Goal: Transaction & Acquisition: Purchase product/service

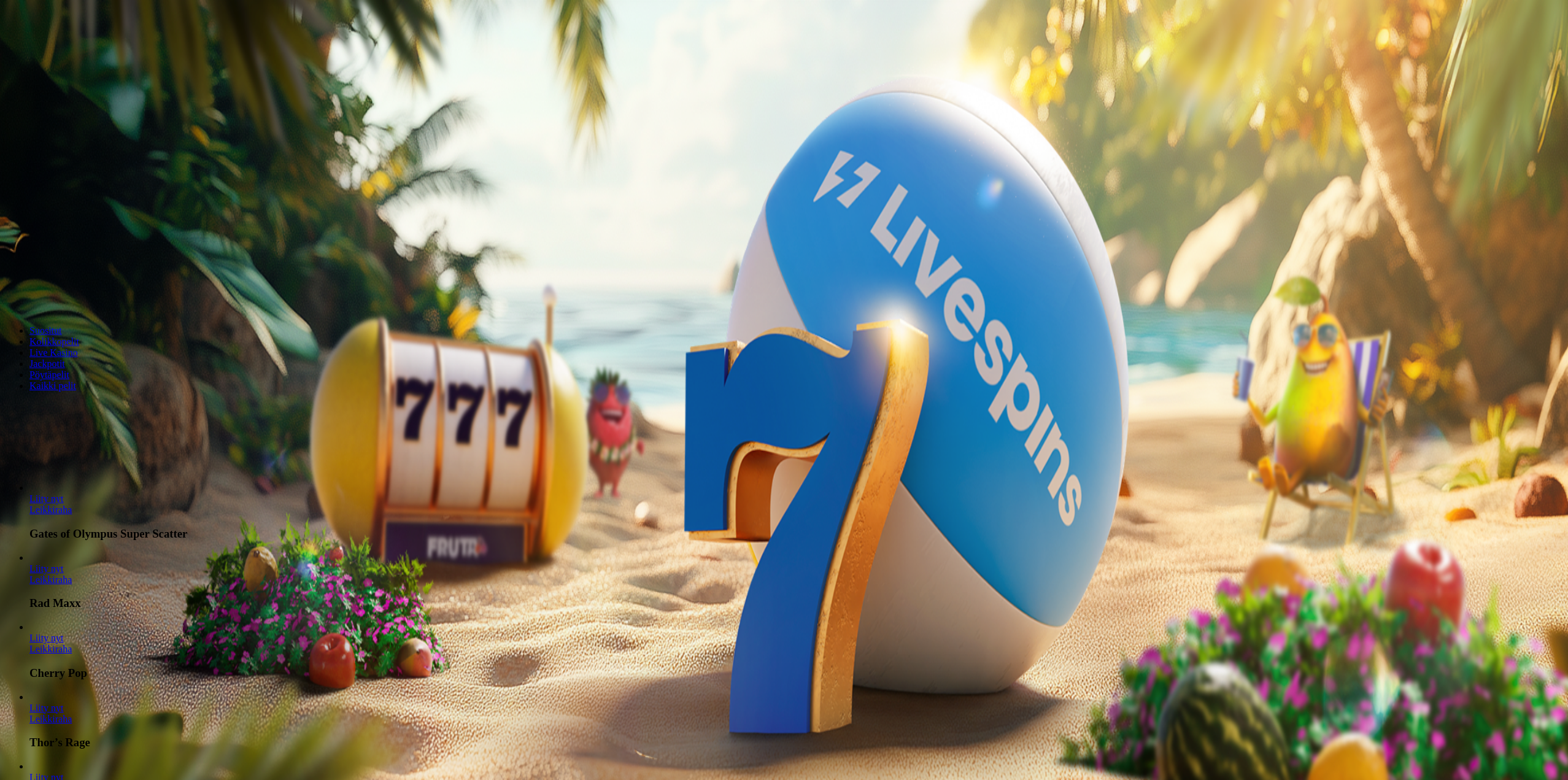
click at [65, 51] on button "Talletus € 0.00" at bounding box center [34, 44] width 60 height 13
drag, startPoint x: 262, startPoint y: 115, endPoint x: 104, endPoint y: 110, distance: 158.1
click at [104, 110] on div "Talletus € 0.00 Kirjaudu Kasino Live Kasino Tarjoukset 06:09 Aloita pelaaminen …" at bounding box center [785, 161] width 1561 height 312
type input "****"
click at [88, 304] on button "TALLETA JA PELAA" at bounding box center [46, 310] width 83 height 13
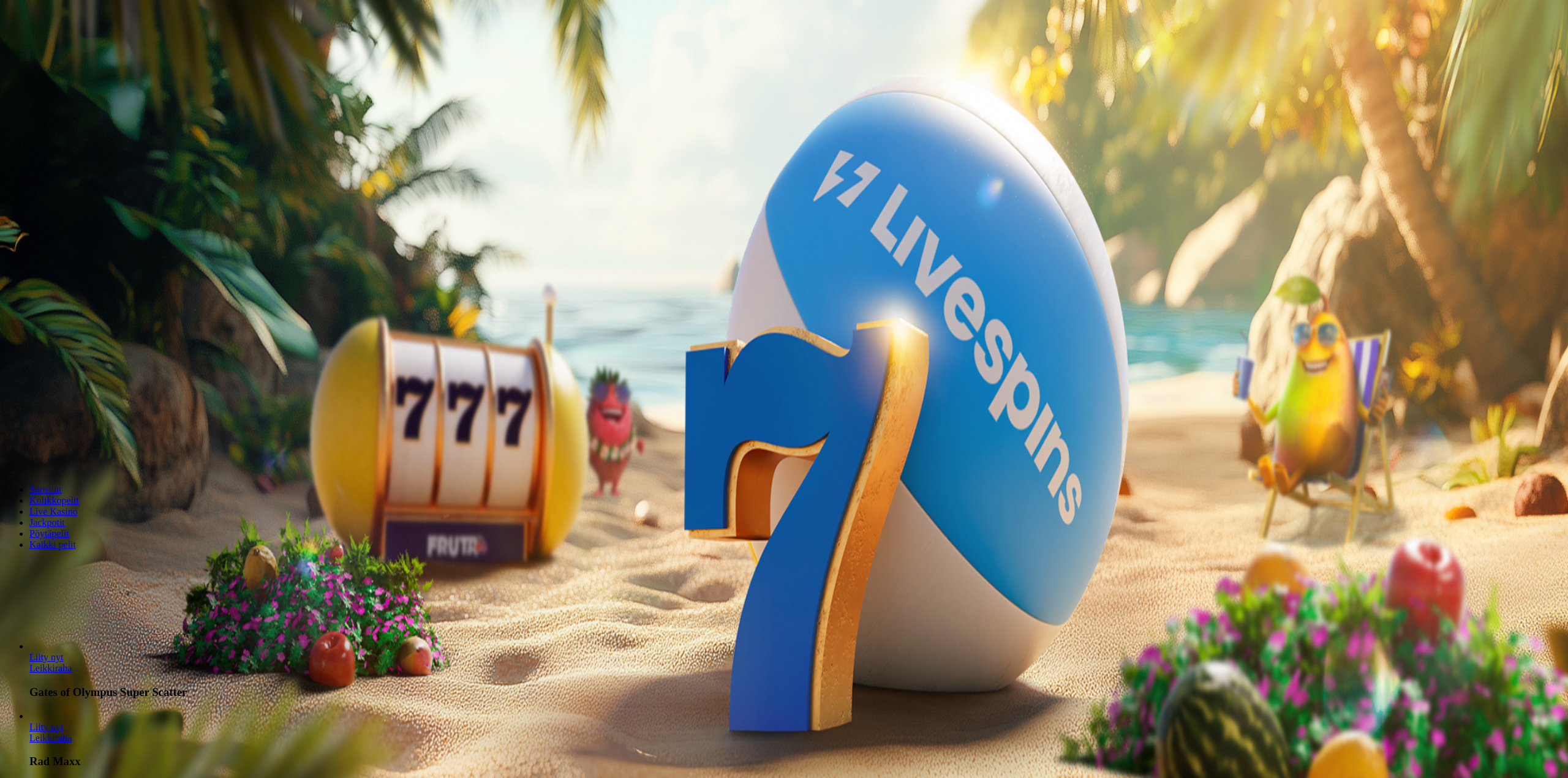
click at [71, 49] on span "Kirjaudu" at bounding box center [85, 44] width 30 height 9
click at [38, 49] on span "Talletus" at bounding box center [24, 44] width 28 height 9
drag, startPoint x: 197, startPoint y: 105, endPoint x: 123, endPoint y: 109, distance: 74.1
click at [123, 109] on div "Talletus € 0.00 Kirjaudu Kasino Live Kasino Tarjoukset 06:09 Aloita pelaaminen …" at bounding box center [784, 160] width 1559 height 311
type input "***"
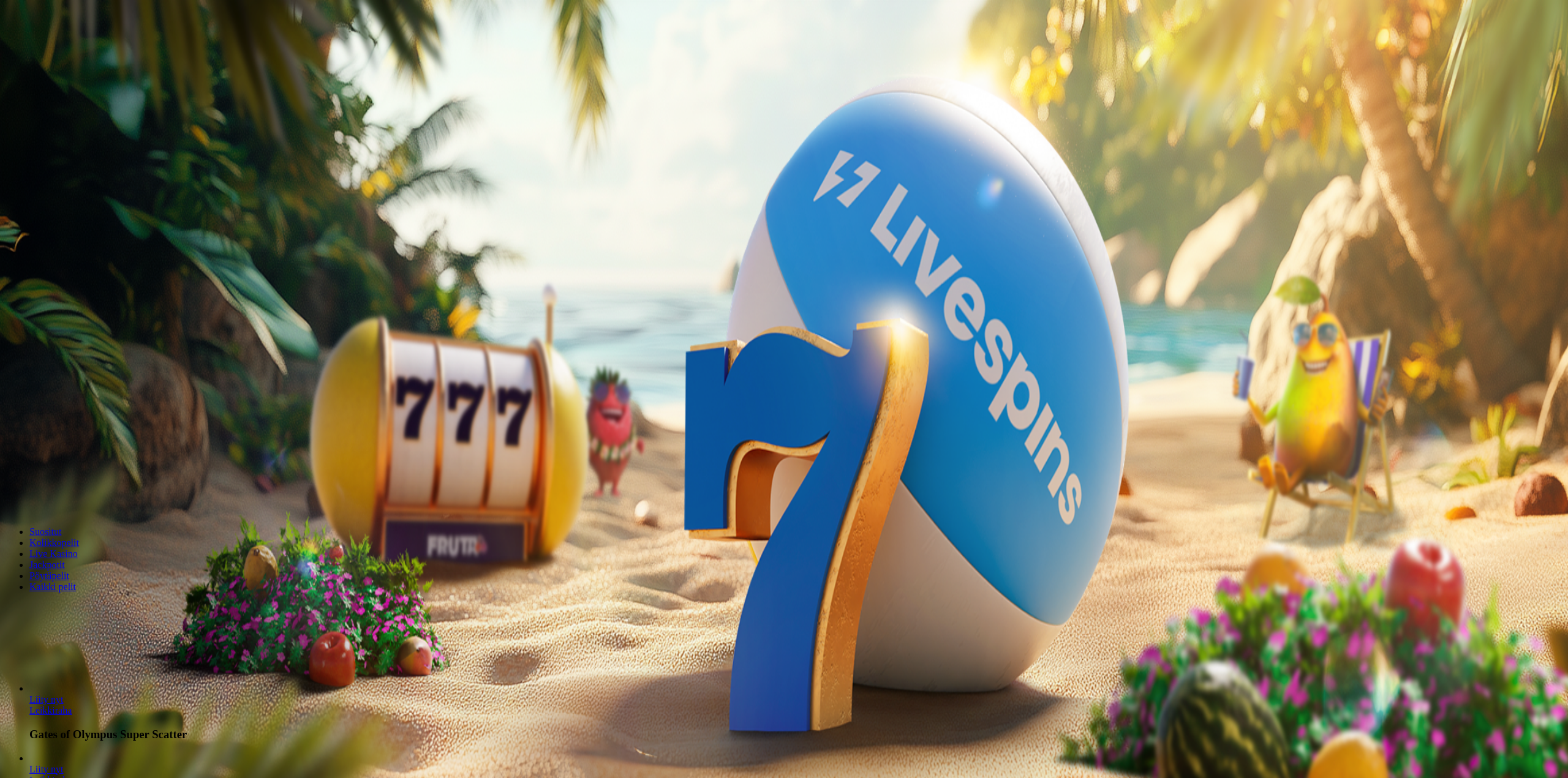
click at [83, 305] on span "TALLETA JA PELAA" at bounding box center [46, 310] width 73 height 9
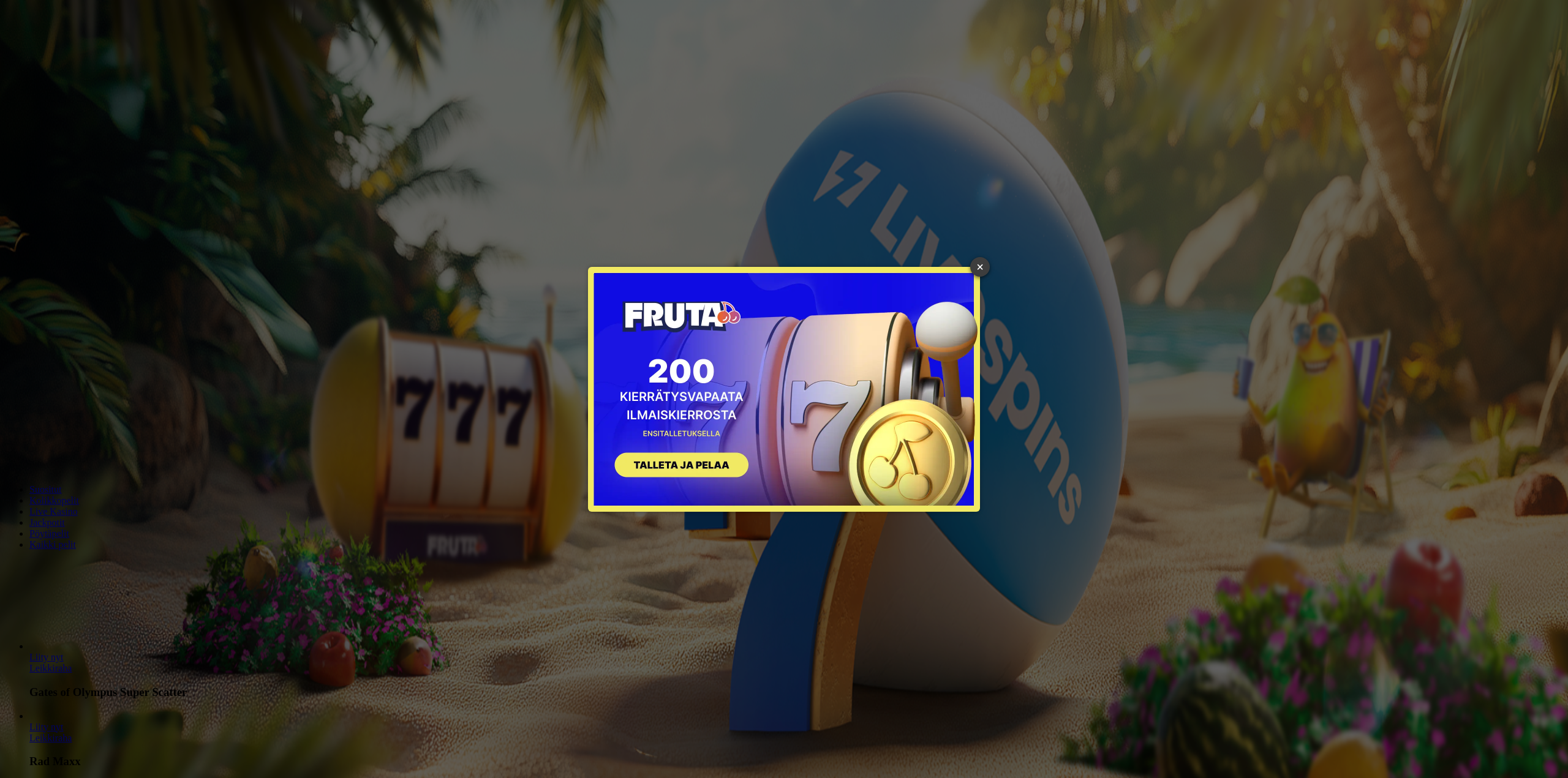
click at [980, 269] on link "×" at bounding box center [980, 266] width 19 height 19
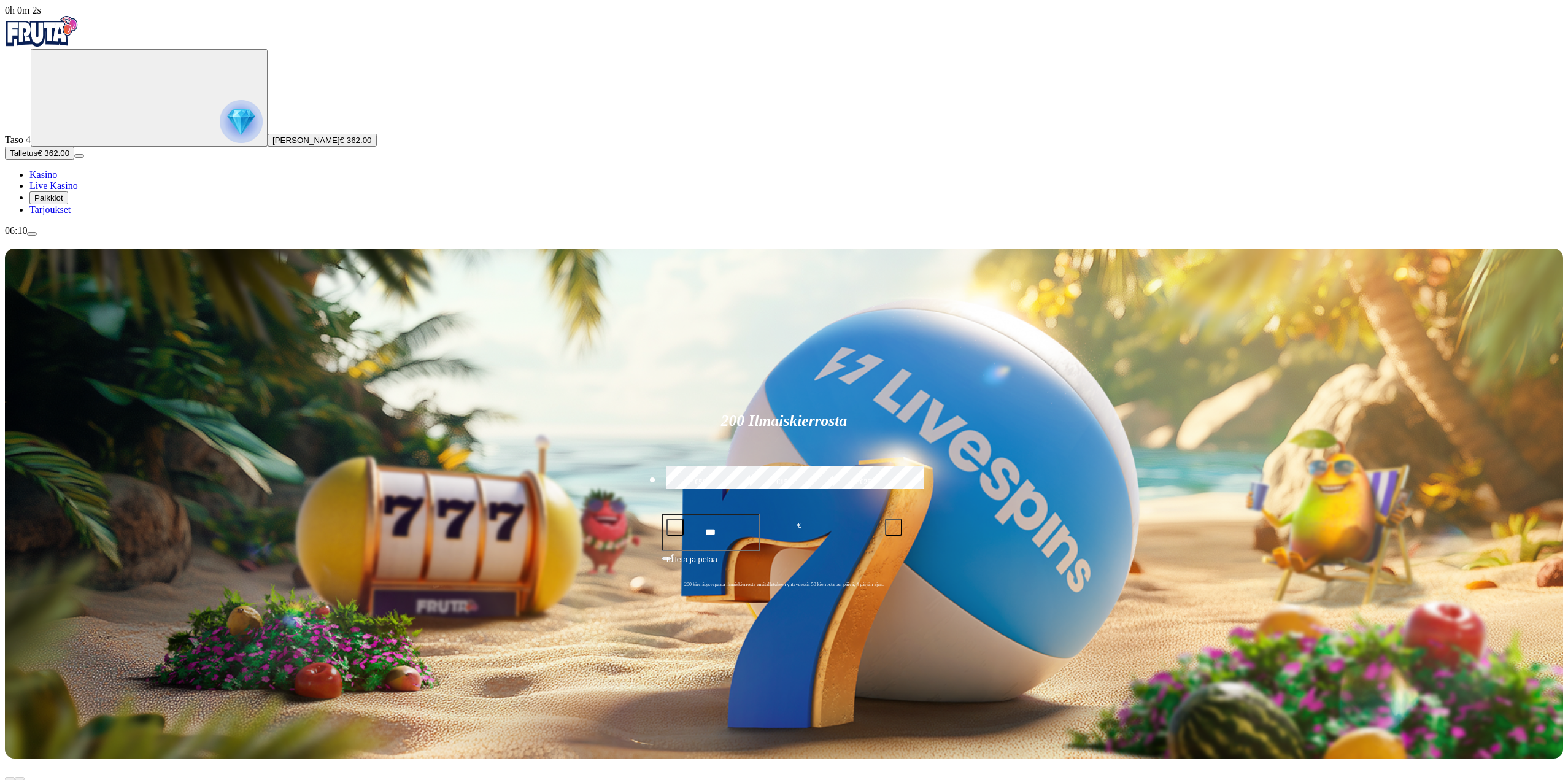
drag, startPoint x: 144, startPoint y: 176, endPoint x: 69, endPoint y: 173, distance: 75.1
click at [272, 145] on span "[PERSON_NAME]" at bounding box center [306, 141] width 67 height 9
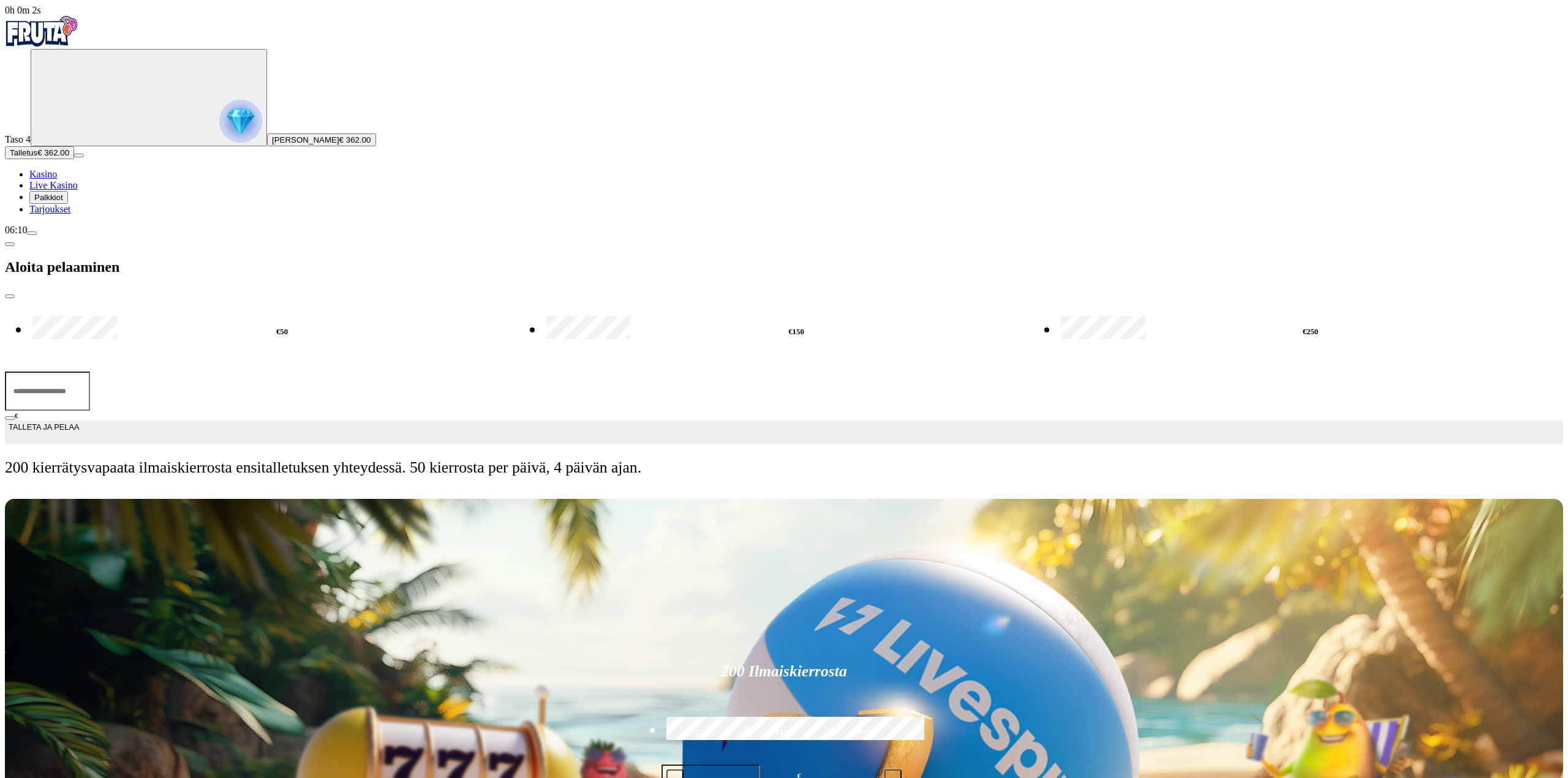
click at [220, 142] on img "Primary" at bounding box center [241, 121] width 43 height 43
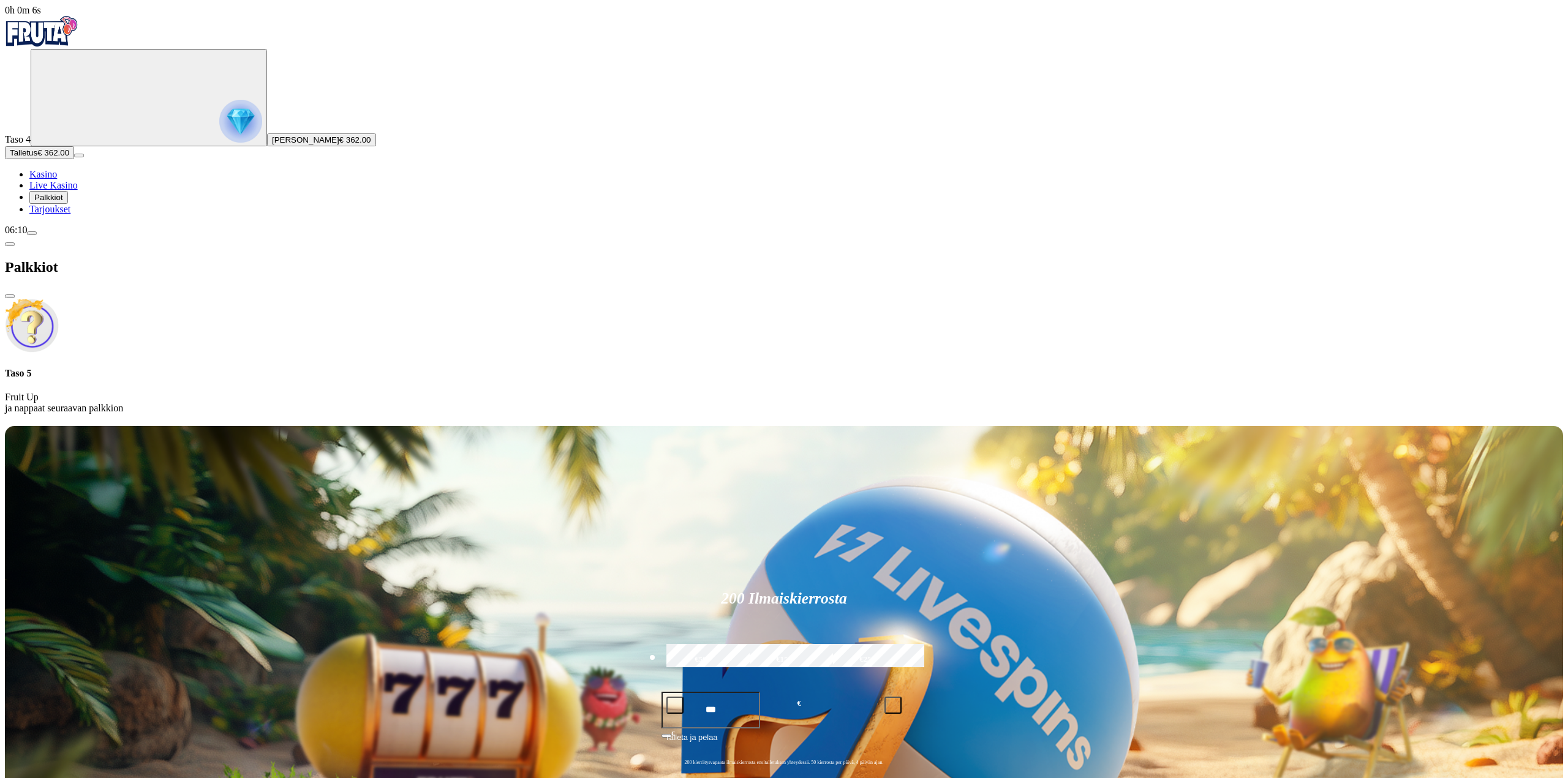
click at [224, 299] on div "Taso 5 Fruit Up ja nappaat seuraavan palkkion" at bounding box center [784, 356] width 1559 height 115
click at [220, 134] on img "Primary" at bounding box center [241, 121] width 43 height 43
click at [10, 297] on span "close icon" at bounding box center [10, 297] width 0 height 0
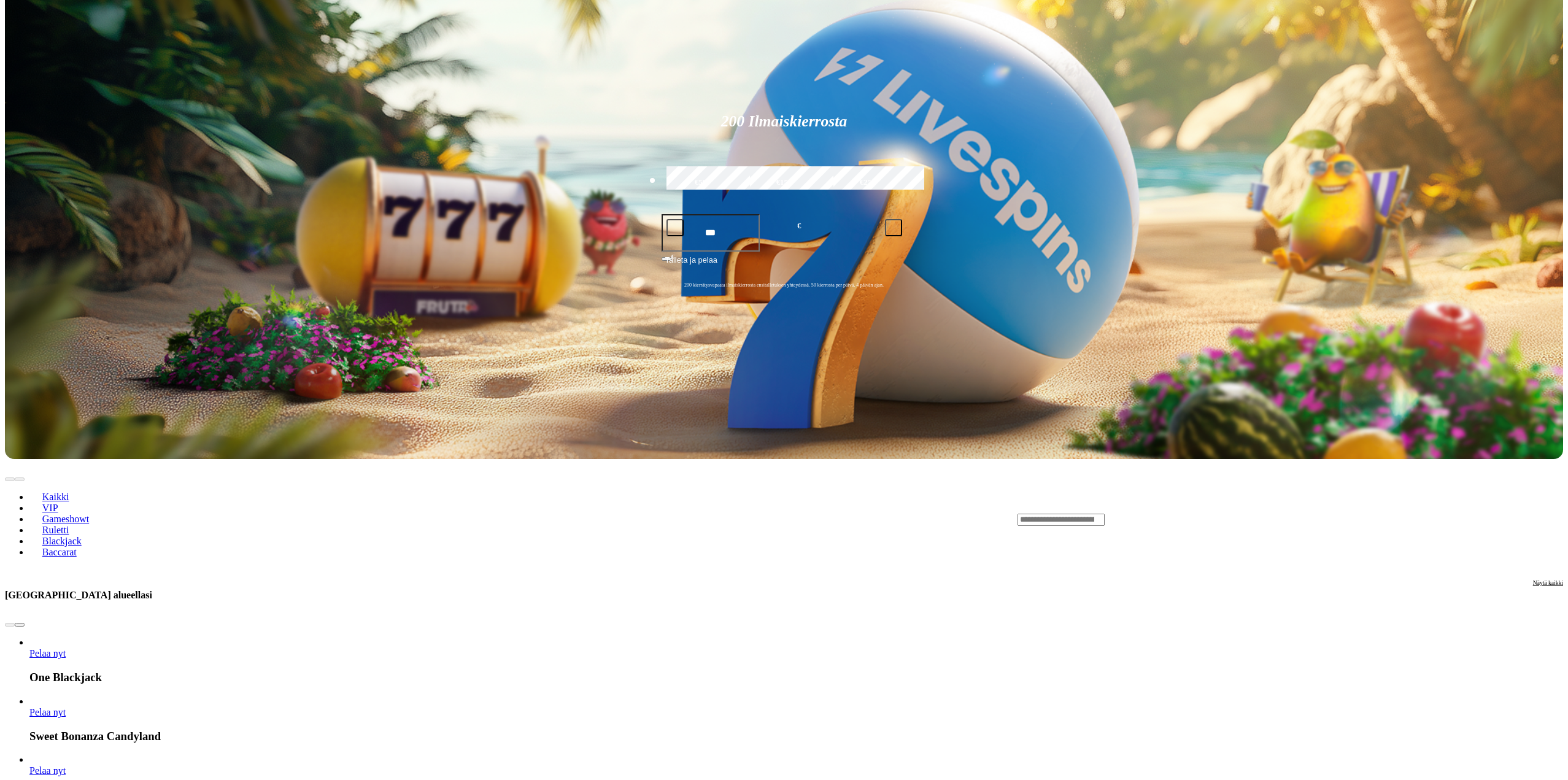
scroll to position [307, 0]
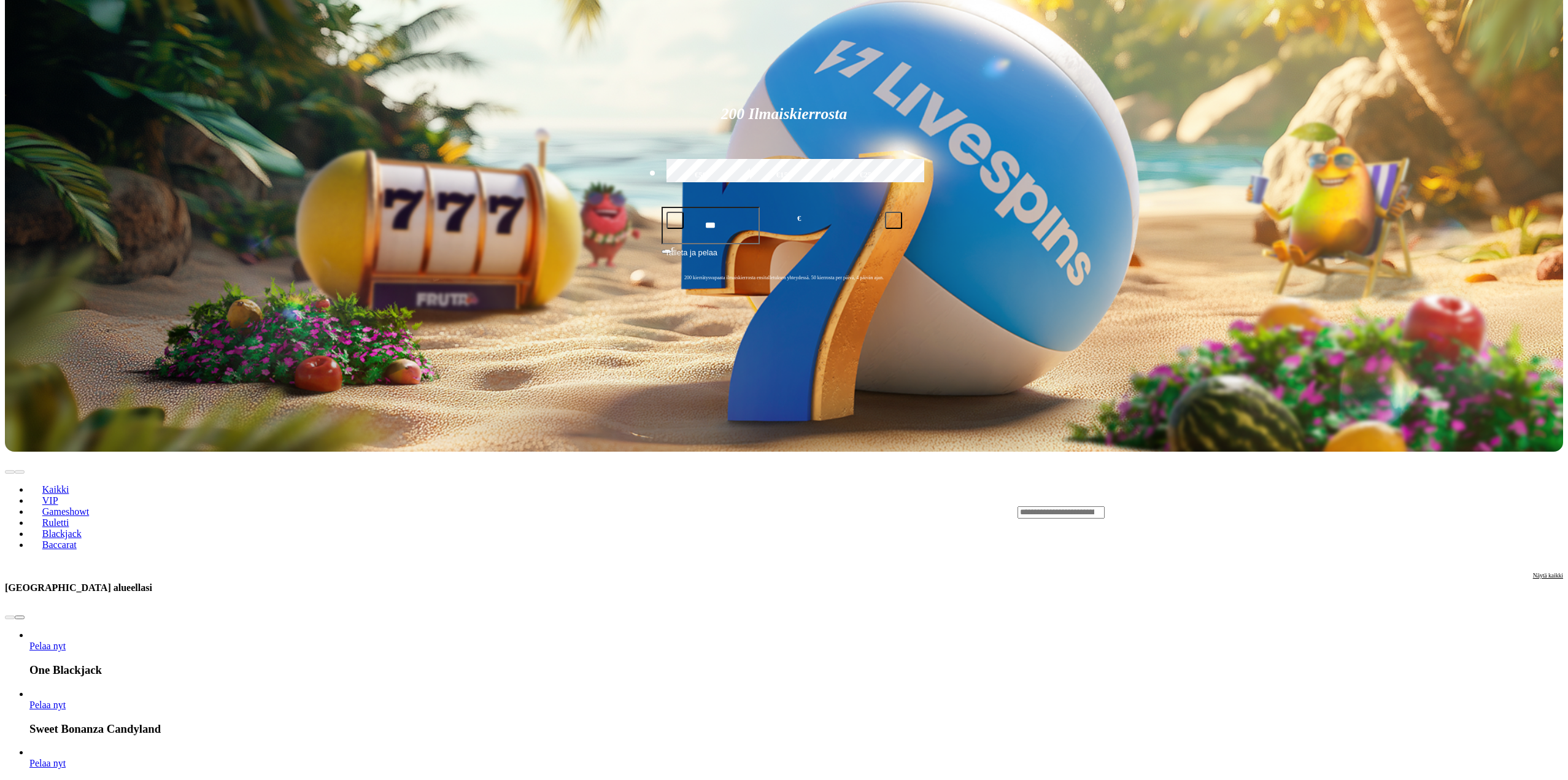
click at [81, 514] on link "Ruletti" at bounding box center [56, 523] width 52 height 18
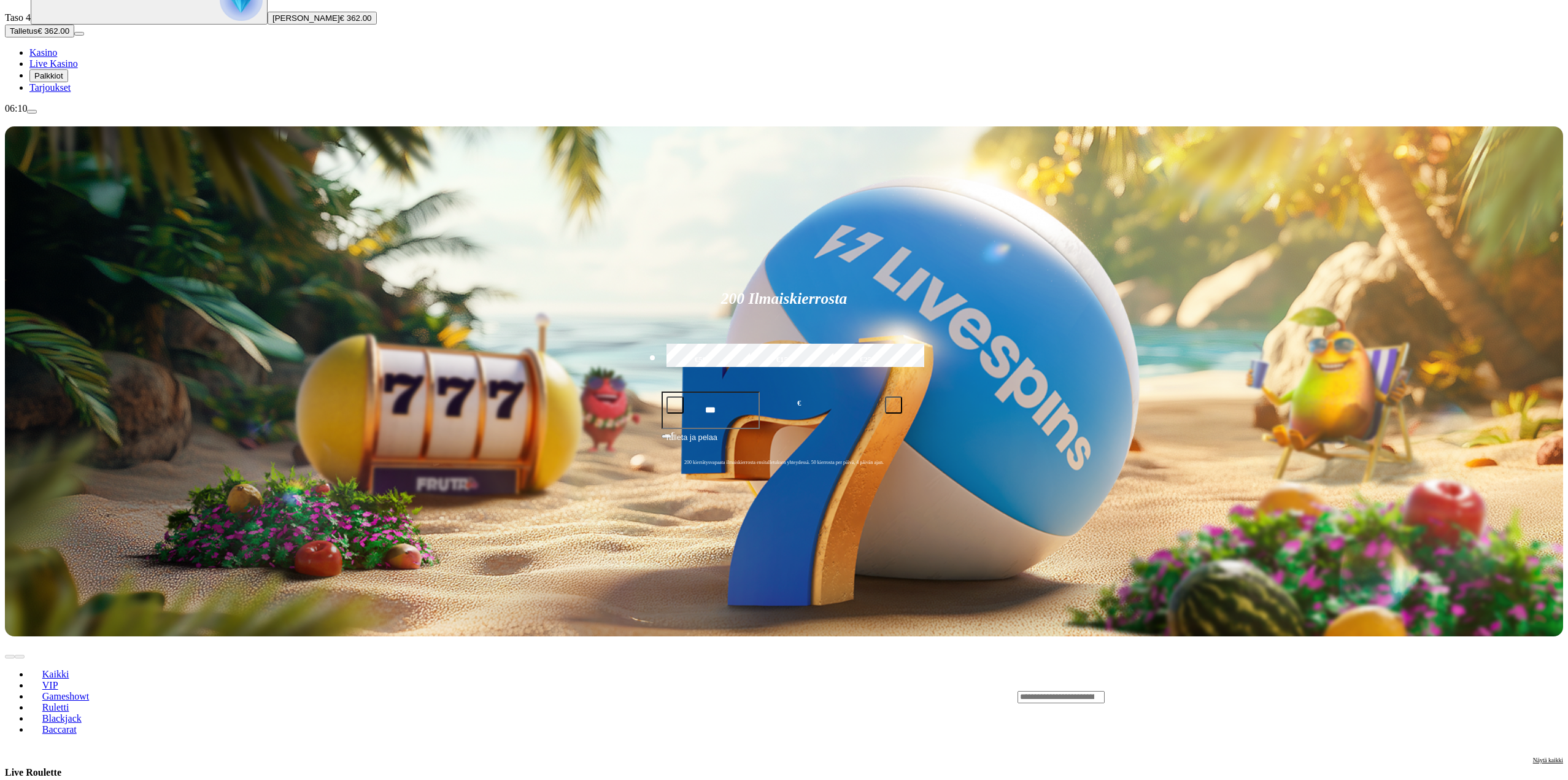
scroll to position [122, 0]
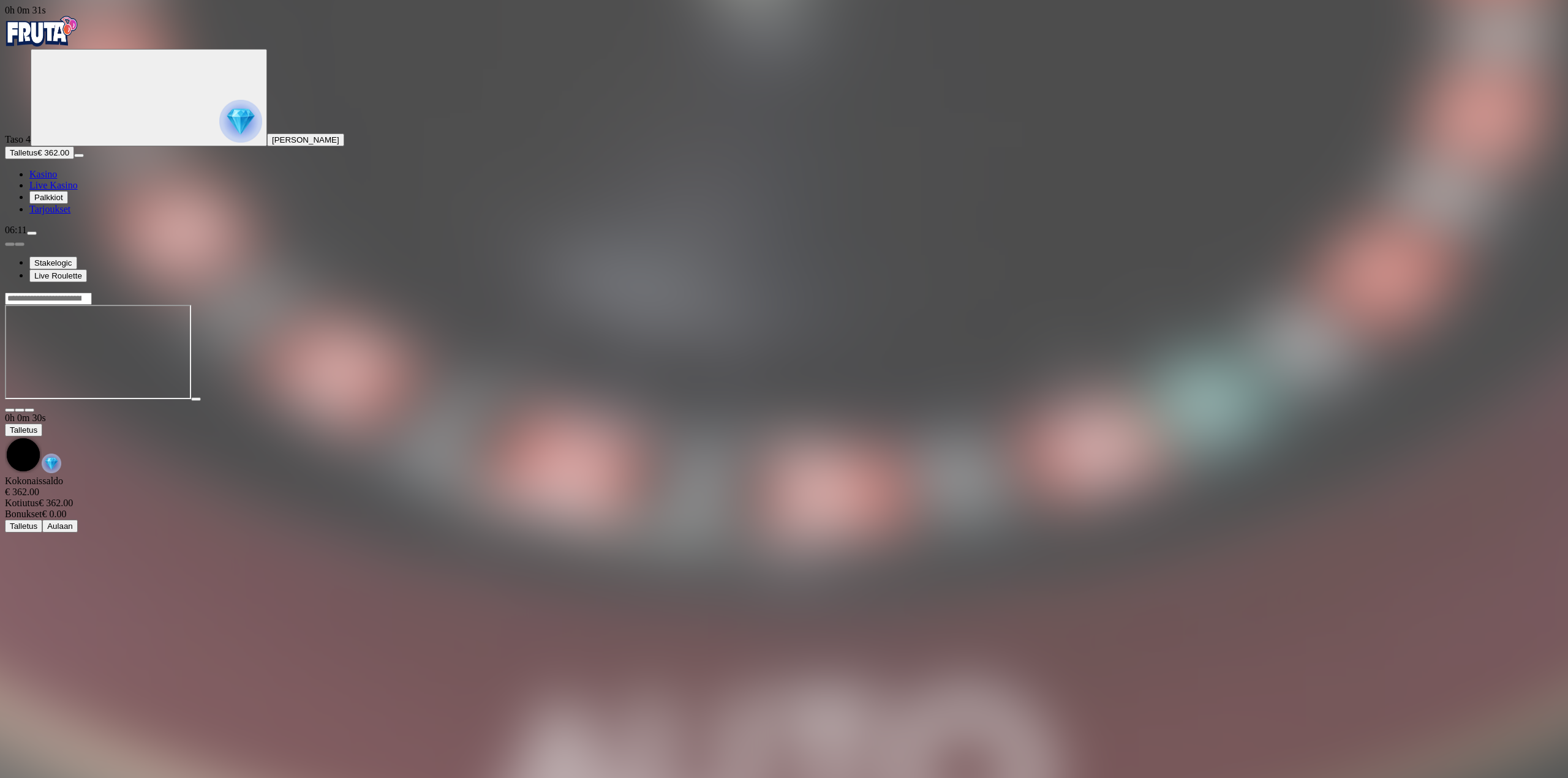
drag, startPoint x: 206, startPoint y: 315, endPoint x: 202, endPoint y: 273, distance: 42.2
click at [202, 292] on div at bounding box center [784, 352] width 1559 height 121
drag, startPoint x: 223, startPoint y: 291, endPoint x: 199, endPoint y: 278, distance: 27.3
click at [199, 292] on div at bounding box center [784, 352] width 1559 height 121
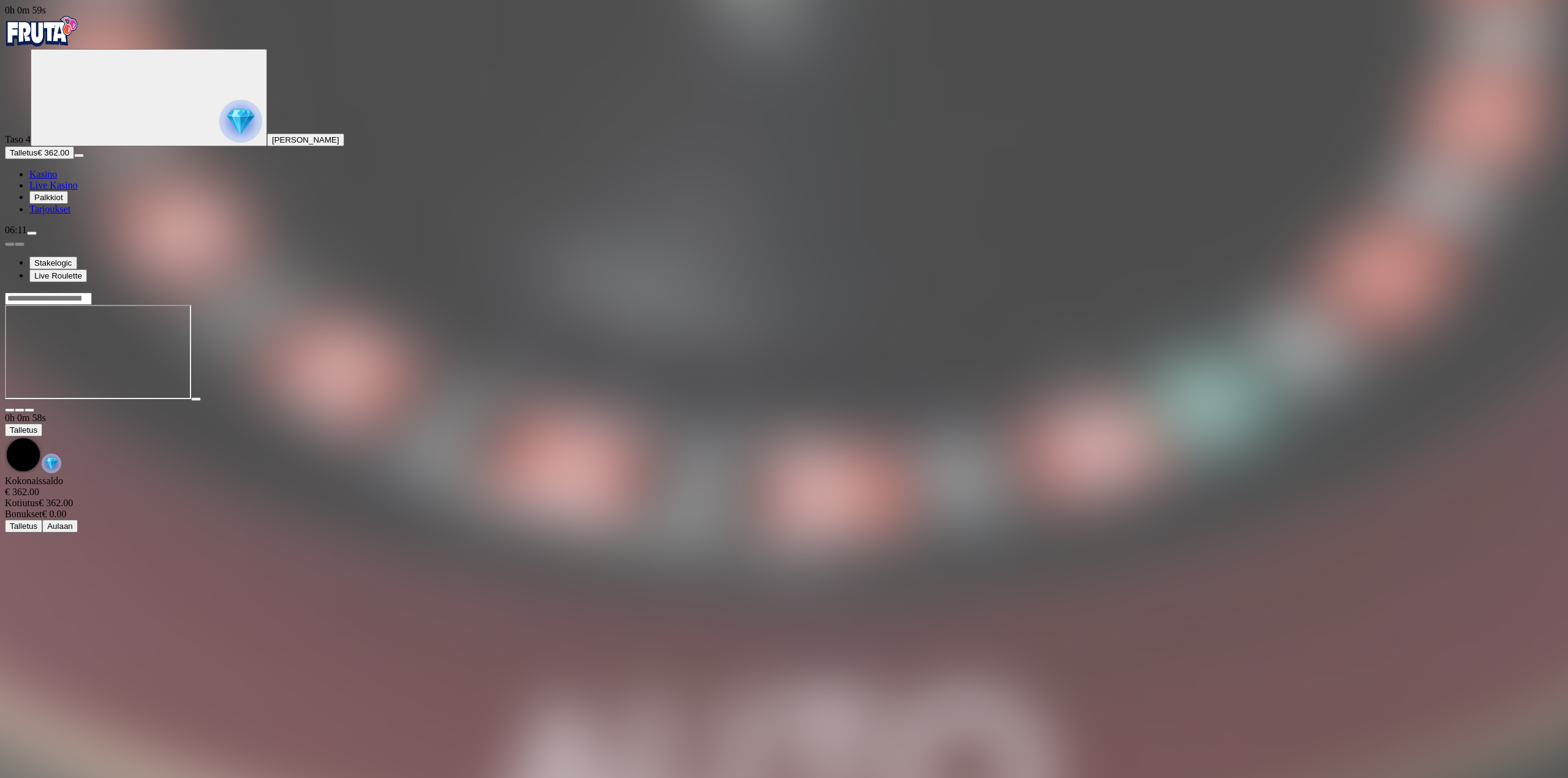
click at [212, 413] on div at bounding box center [784, 352] width 1559 height 121
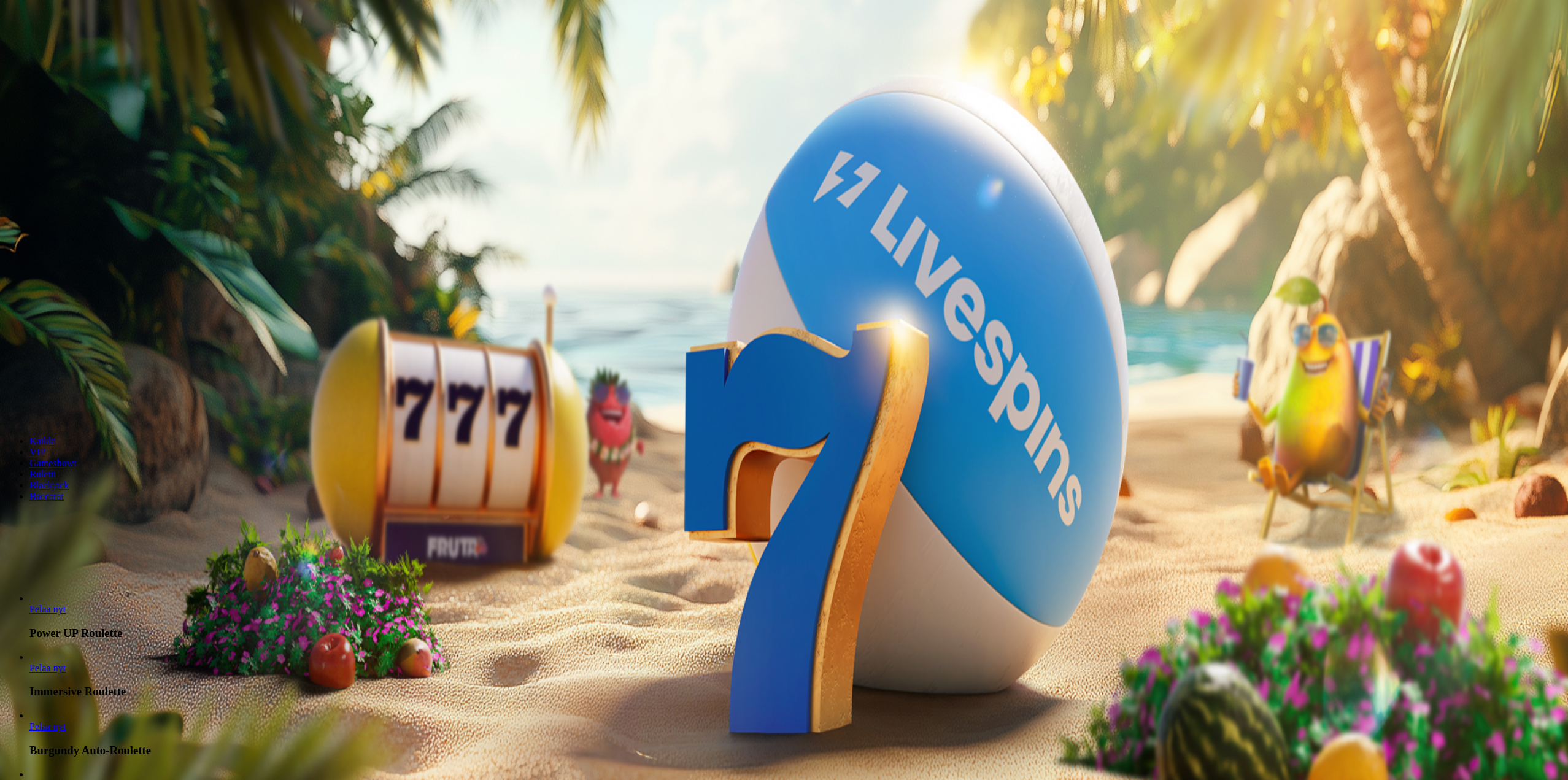
click at [65, 159] on button "Talletus € 0.00" at bounding box center [34, 153] width 60 height 13
drag, startPoint x: 297, startPoint y: 237, endPoint x: 282, endPoint y: 213, distance: 28.3
drag, startPoint x: 215, startPoint y: 90, endPoint x: 194, endPoint y: 102, distance: 24.2
click at [159, 310] on form "€50 €150 €250 *** € TALLETA JA PELAA 200 kierrätysvapaata ilmaiskierrosta ensit…" at bounding box center [785, 374] width 1561 height 129
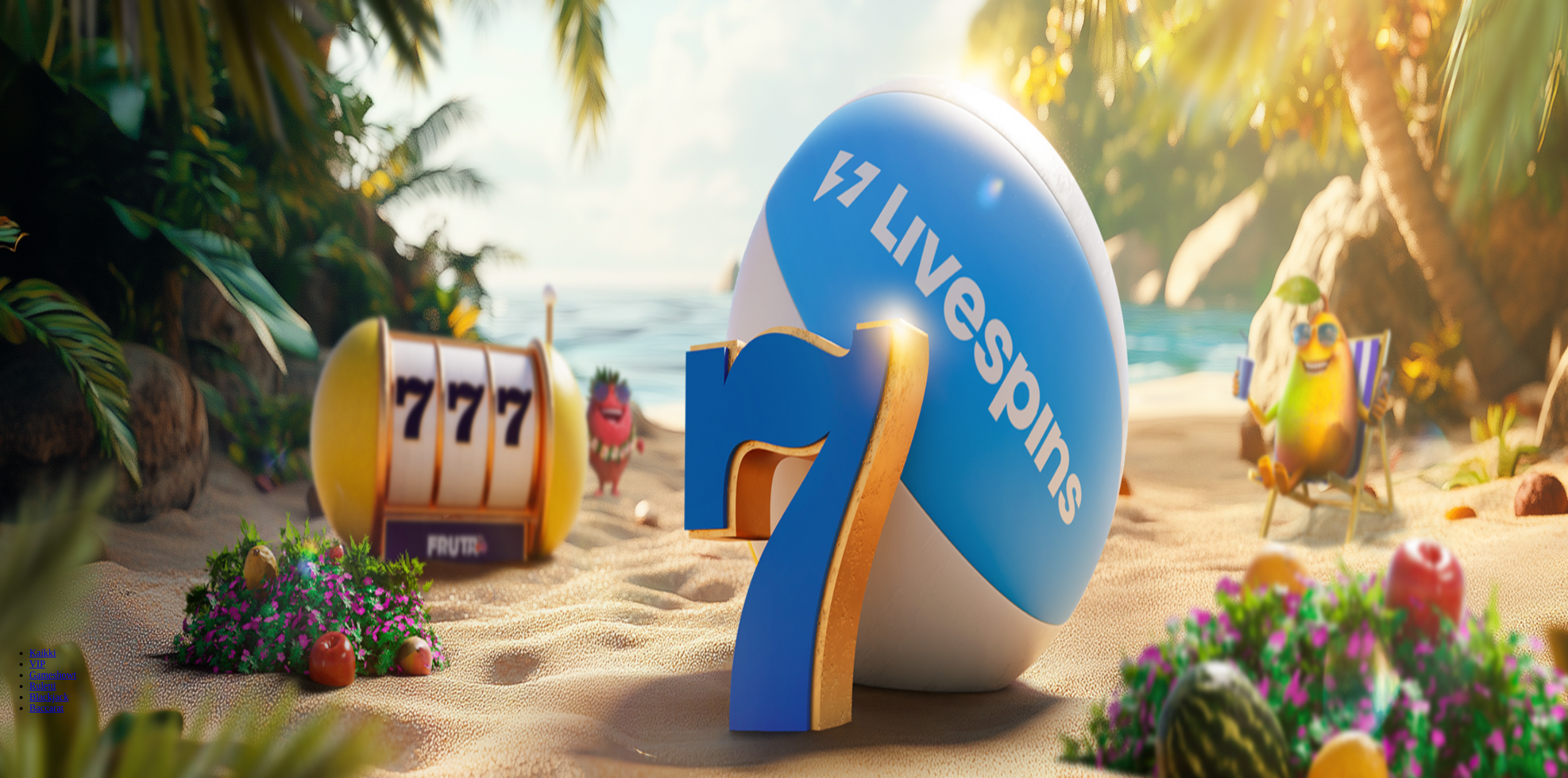
click at [92, 401] on input "***" at bounding box center [48, 407] width 87 height 12
type input "***"
click at [88, 425] on button "TALLETA JA PELAA" at bounding box center [46, 431] width 83 height 13
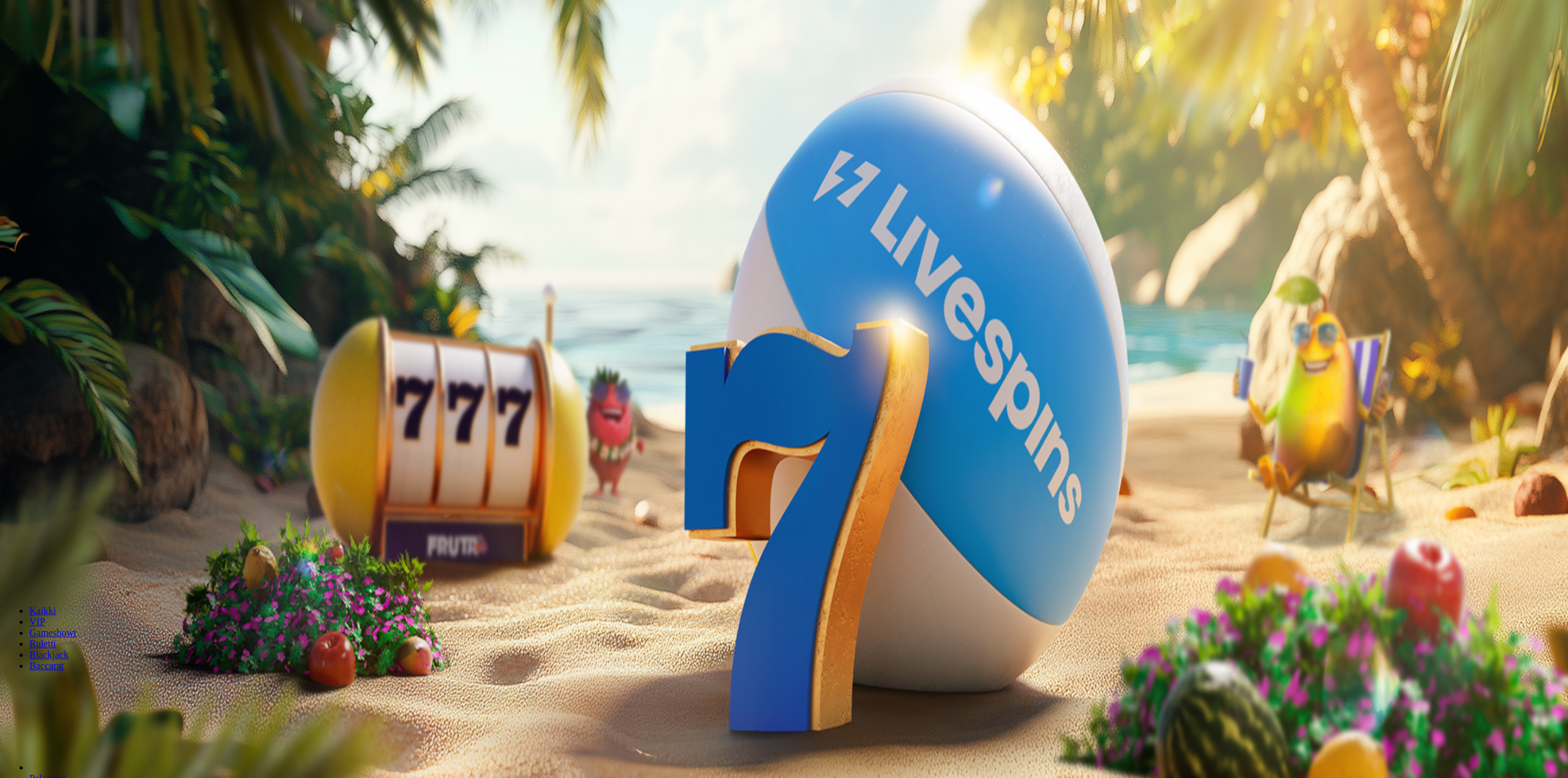
click at [32, 234] on span "menu icon" at bounding box center [32, 234] width 0 height 0
click at [57, 530] on span "Kirjaudu ulos" at bounding box center [34, 534] width 47 height 9
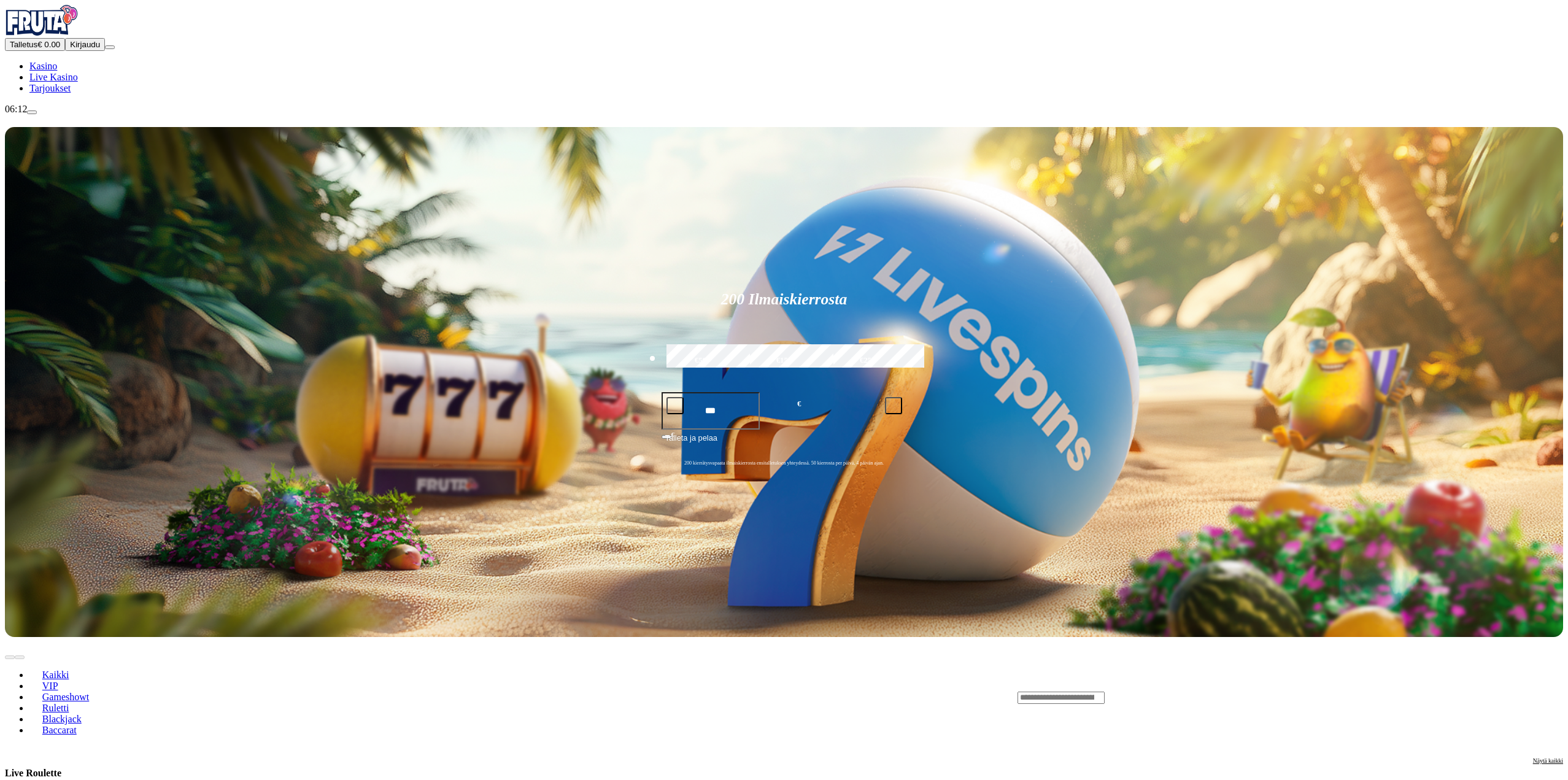
click at [73, 49] on span "Kirjaudu" at bounding box center [85, 44] width 30 height 9
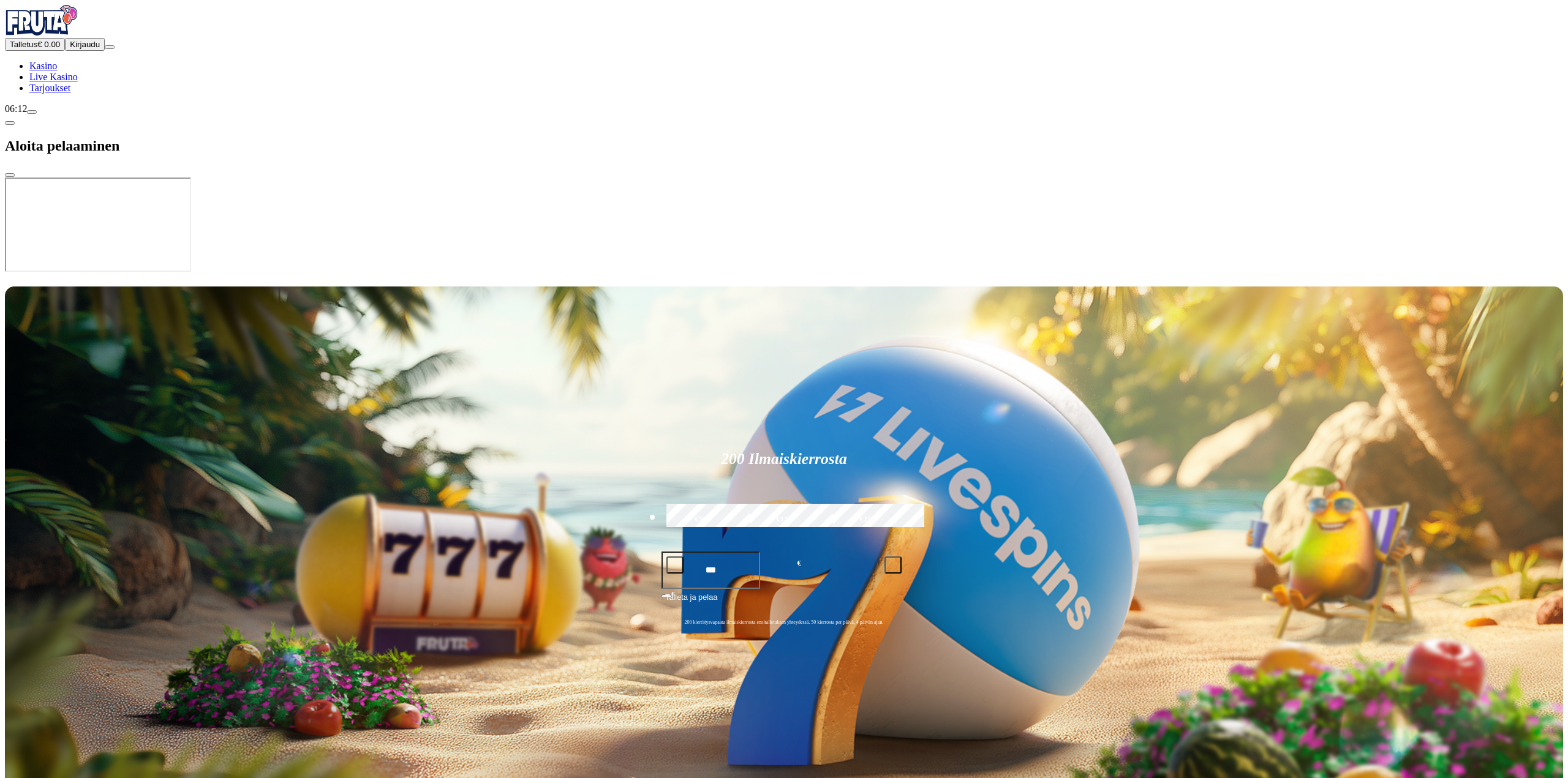
click at [38, 49] on span "Talletus" at bounding box center [24, 44] width 28 height 9
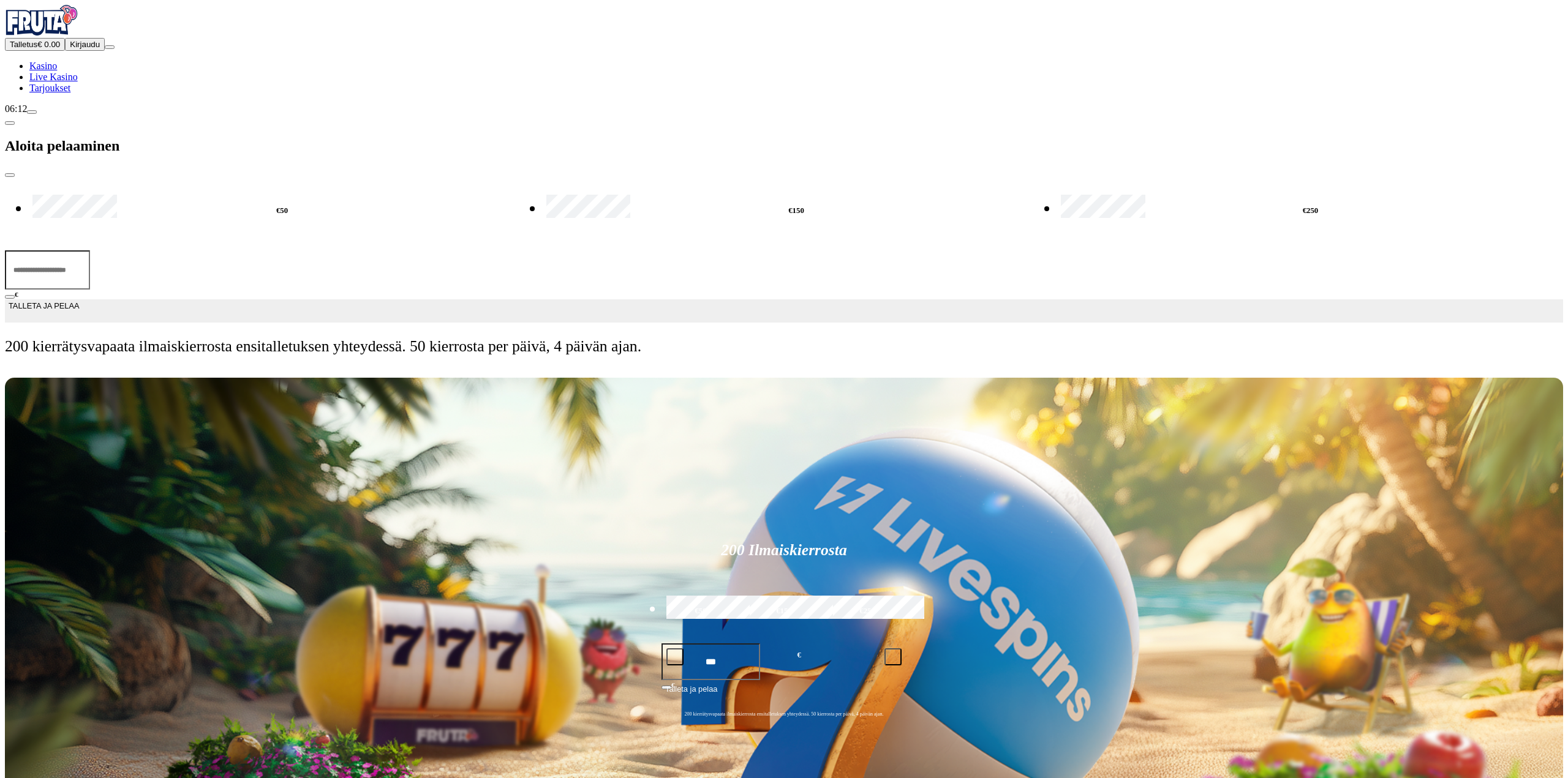
drag, startPoint x: 207, startPoint y: 110, endPoint x: 138, endPoint y: 106, distance: 69.1
click at [138, 178] on div "€50 €150 €250 *** € TALLETA JA PELAA 200 kierrätysvapaata ilmaiskierrosta ensit…" at bounding box center [784, 272] width 1559 height 189
type input "***"
click at [226, 299] on button "TALLETA JA PELAA" at bounding box center [784, 311] width 1559 height 23
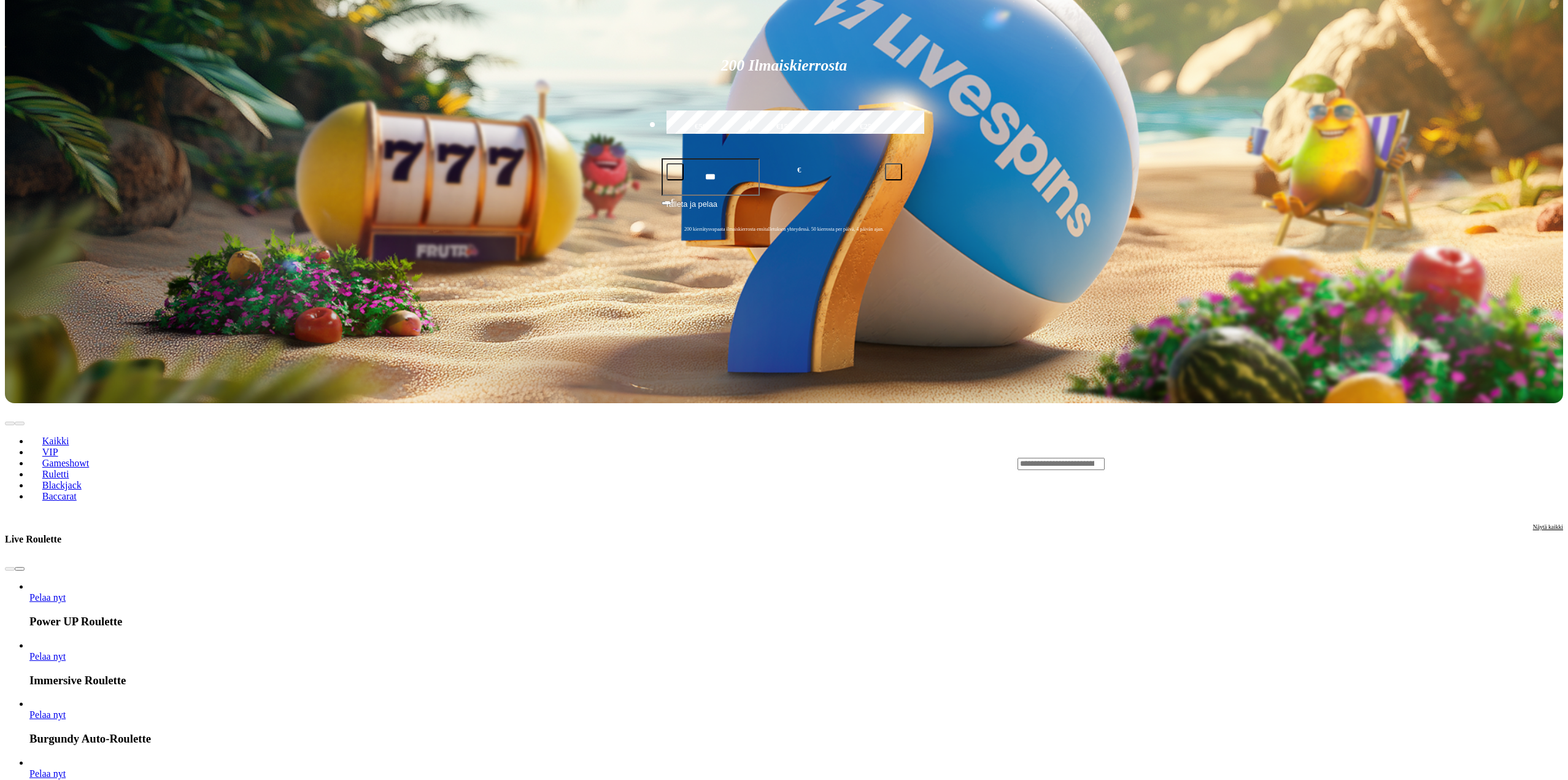
scroll to position [368, 0]
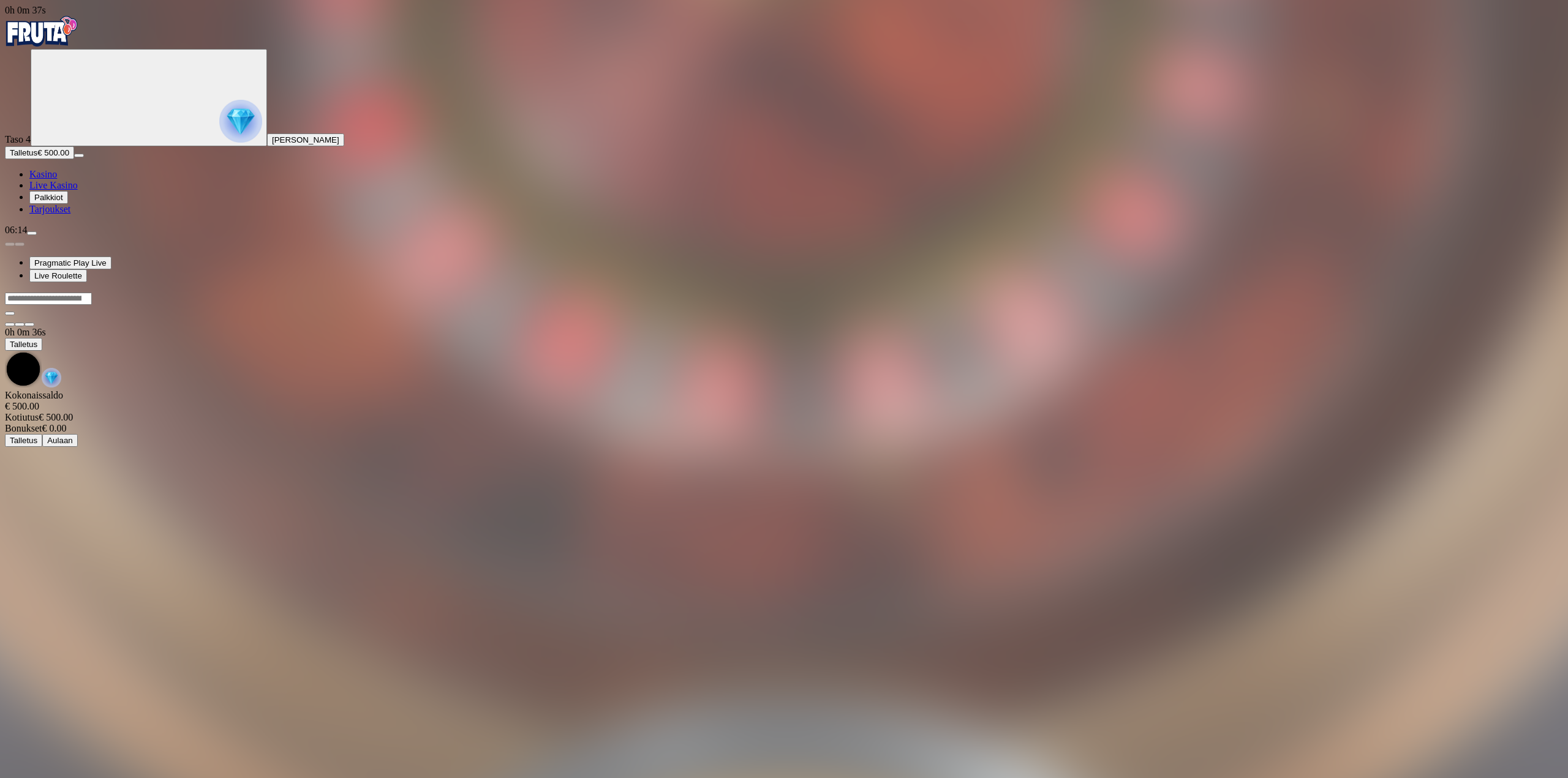
drag, startPoint x: 729, startPoint y: 348, endPoint x: 618, endPoint y: 324, distance: 113.6
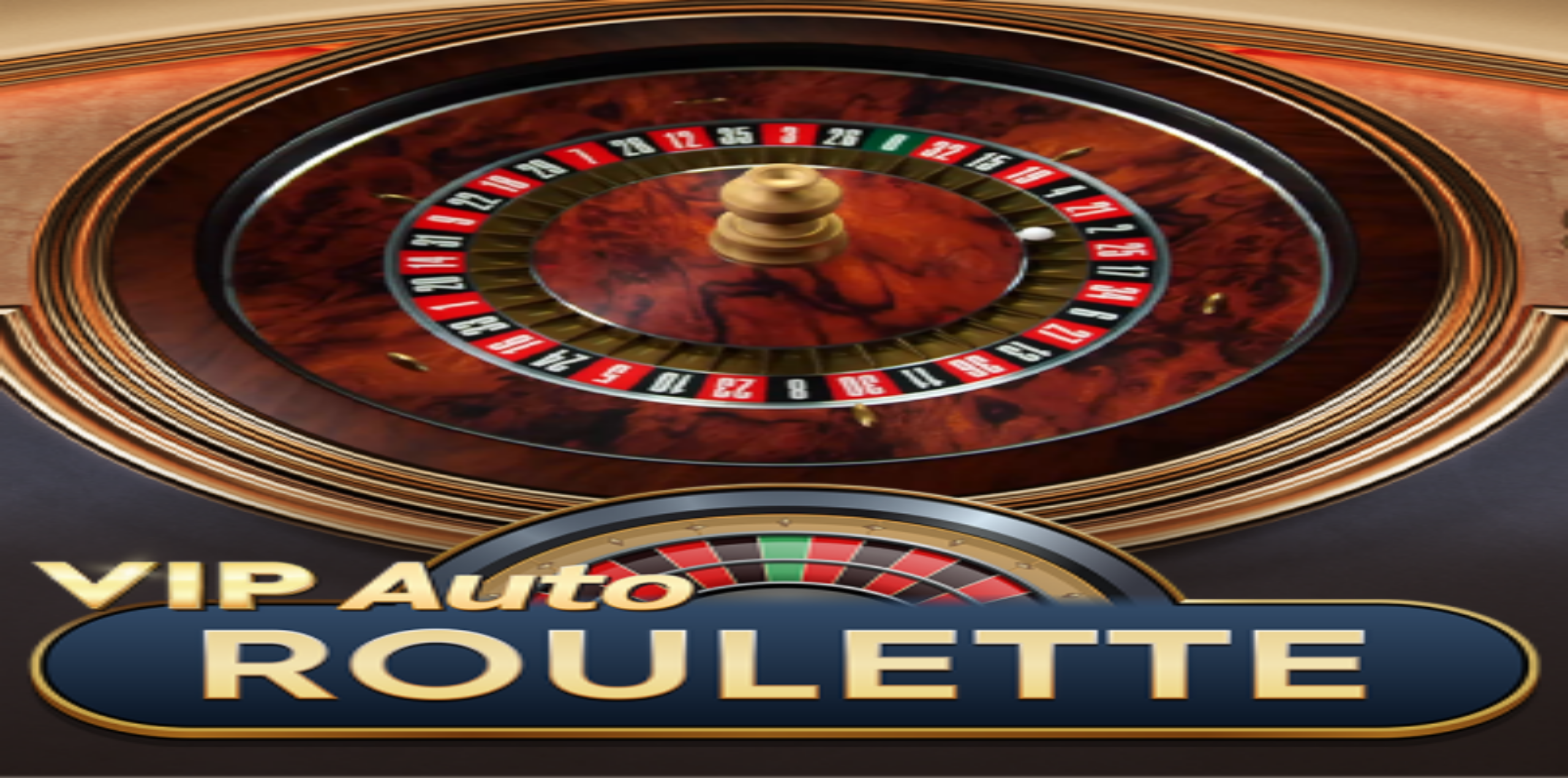
click at [77, 191] on span "Live Kasino" at bounding box center [54, 185] width 48 height 11
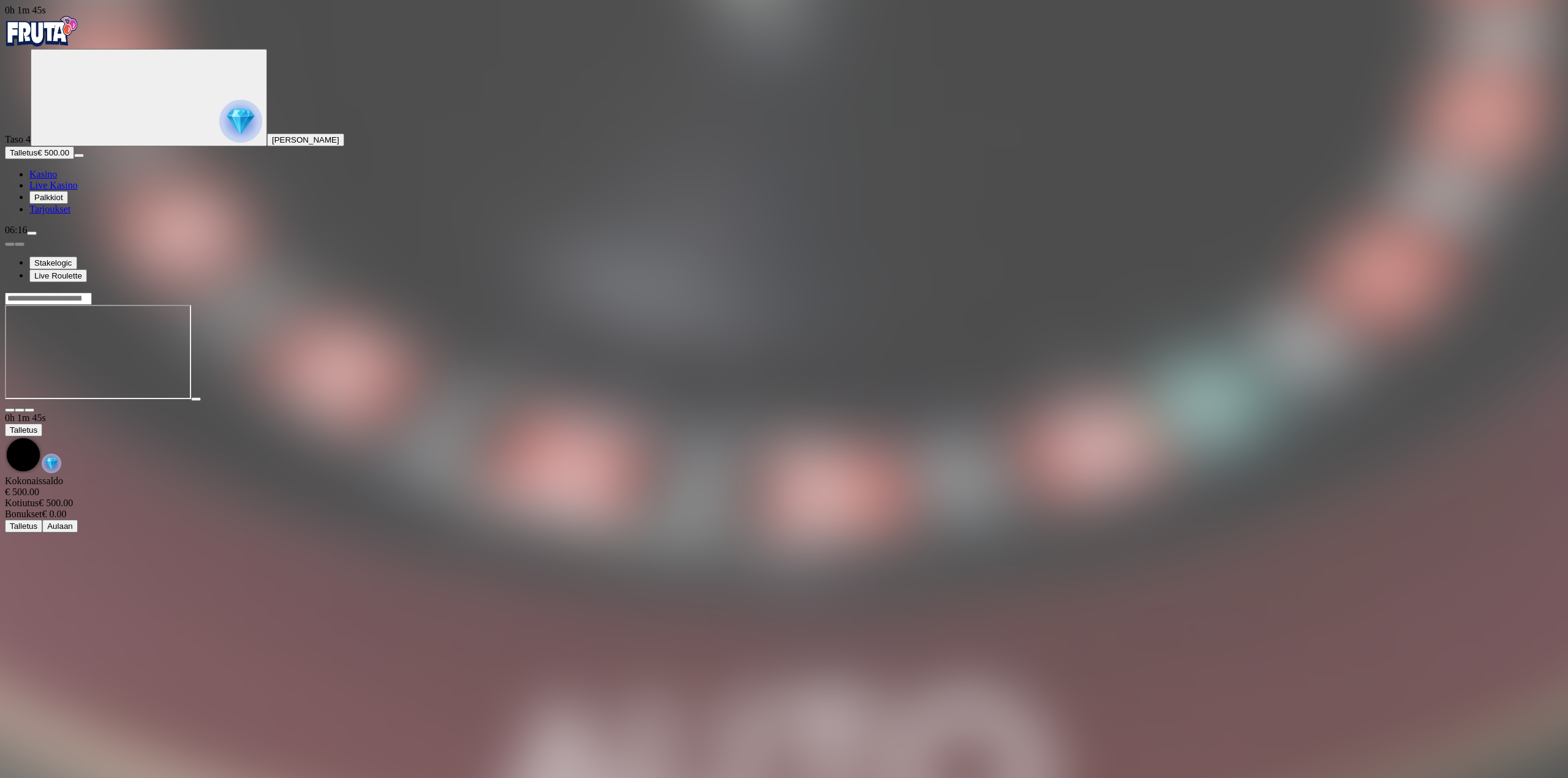
click at [38, 157] on span "Talletus" at bounding box center [24, 153] width 28 height 9
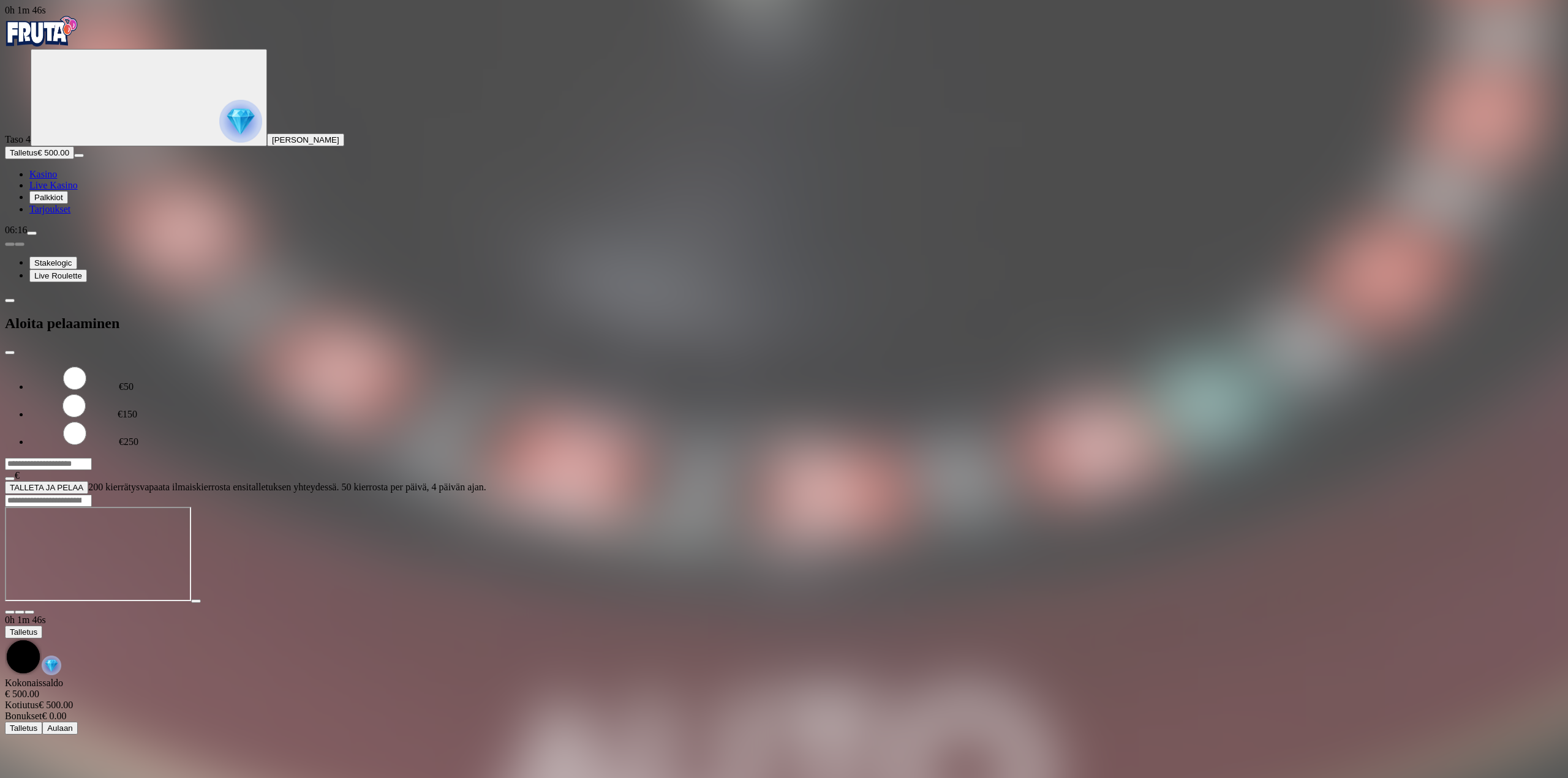
drag, startPoint x: 241, startPoint y: 101, endPoint x: 160, endPoint y: 99, distance: 81.0
click at [92, 458] on input "***" at bounding box center [48, 464] width 87 height 12
type input "*"
type input "****"
click at [83, 483] on span "TALLETA JA PELAA" at bounding box center [46, 488] width 73 height 9
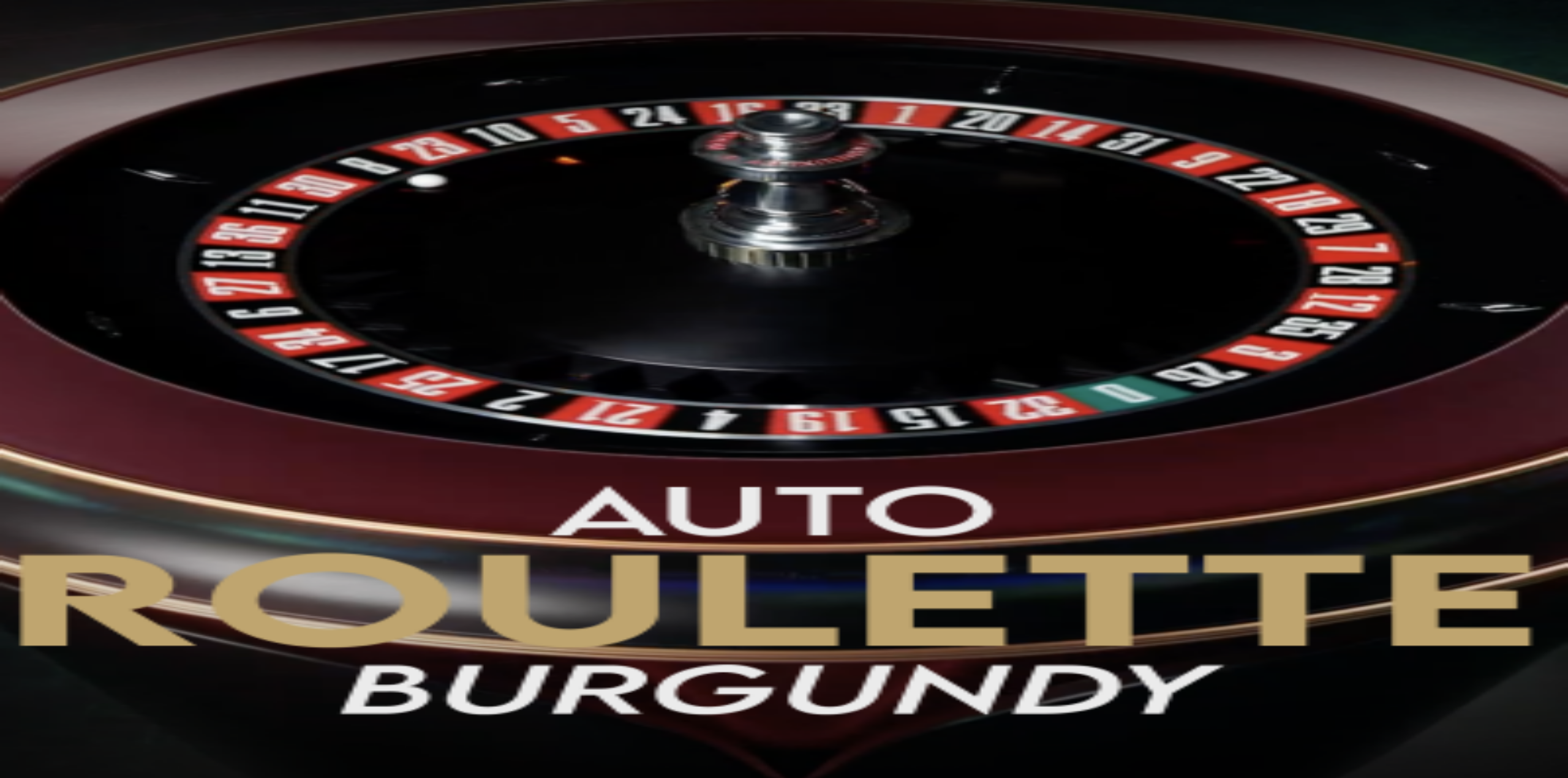
click at [10, 352] on span "close icon" at bounding box center [10, 352] width 0 height 0
click at [81, 159] on button "Talletus € 2,000.00" at bounding box center [42, 152] width 76 height 13
drag, startPoint x: 213, startPoint y: 107, endPoint x: 126, endPoint y: 103, distance: 87.1
click at [124, 103] on div "0h 3m 26s Taso 4 Henrik Elias Jägerhorn Talletus € 2,000.00 Kasino Live Kasino …" at bounding box center [784, 249] width 1559 height 489
type input "***"
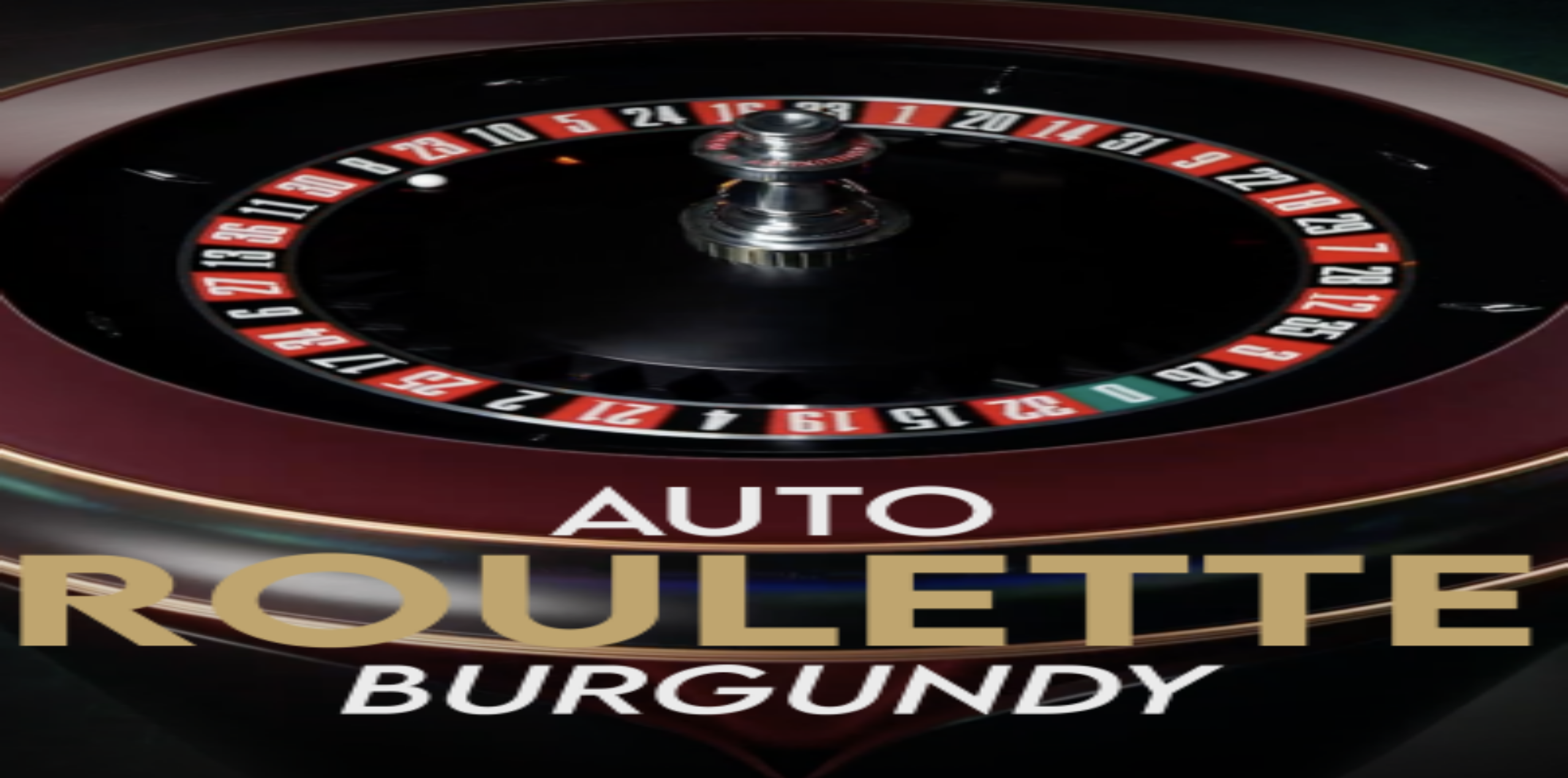
click at [83, 483] on span "TALLETA JA PELAA" at bounding box center [46, 488] width 73 height 9
